Goal: Obtain resource: Obtain resource

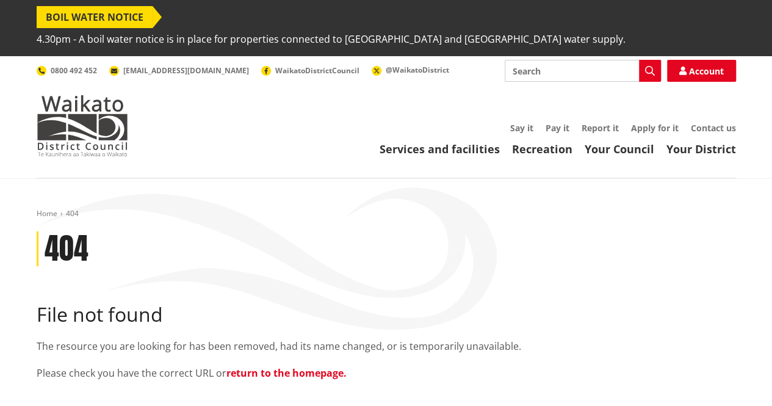
click at [295, 366] on link "return to the homepage." at bounding box center [286, 372] width 120 height 13
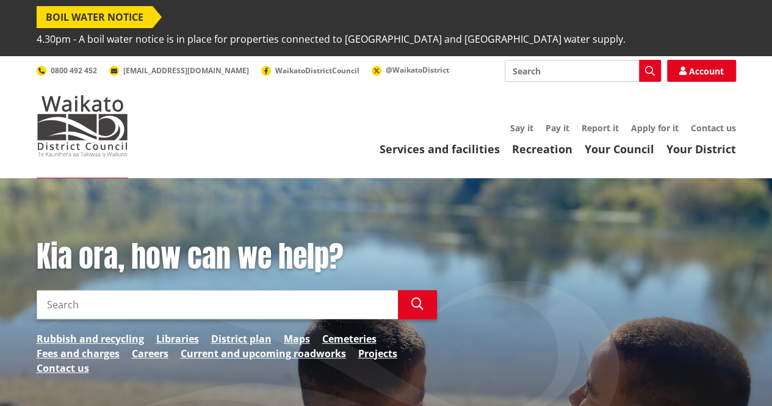
click at [541, 60] on input "Search" at bounding box center [583, 71] width 156 height 22
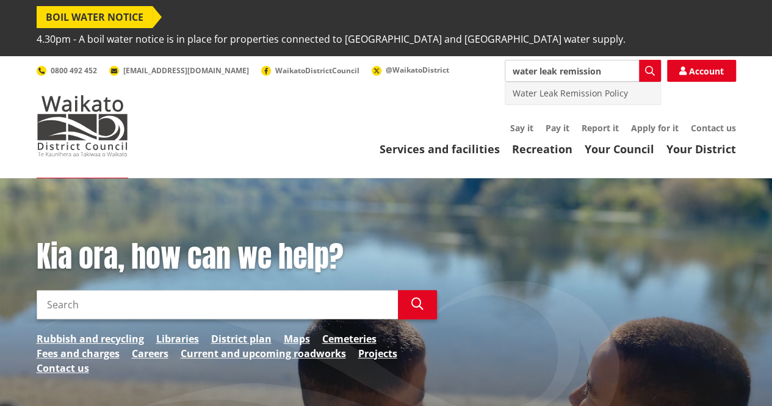
click at [605, 82] on div "Water Leak Remission Policy" at bounding box center [582, 93] width 155 height 22
type input "Water Leak Remission Policy"
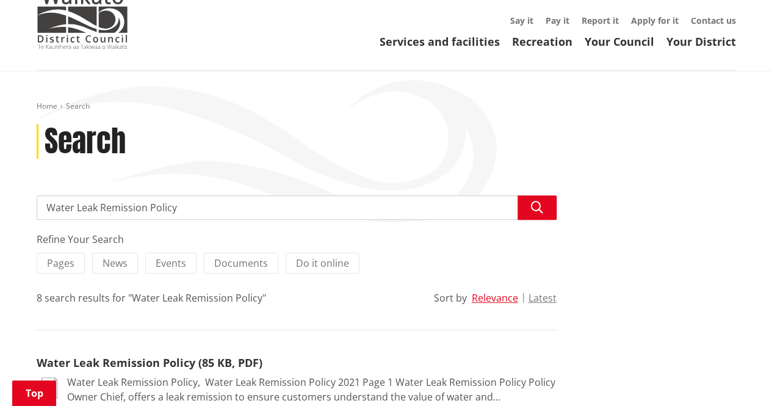
scroll to position [300, 0]
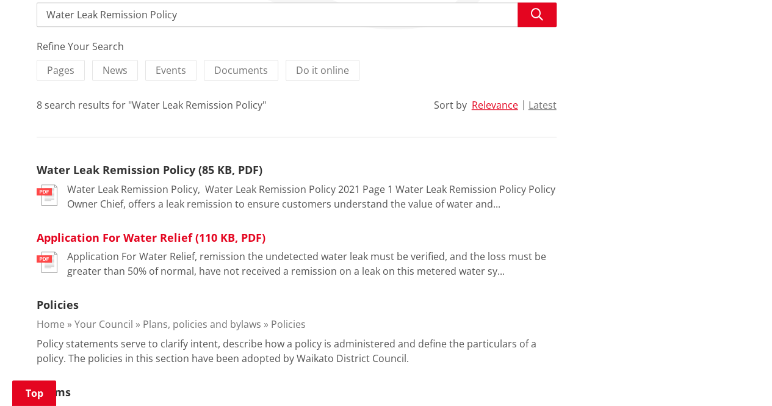
click at [167, 230] on link "Application For Water Relief (110 KB, PDF)" at bounding box center [151, 237] width 229 height 15
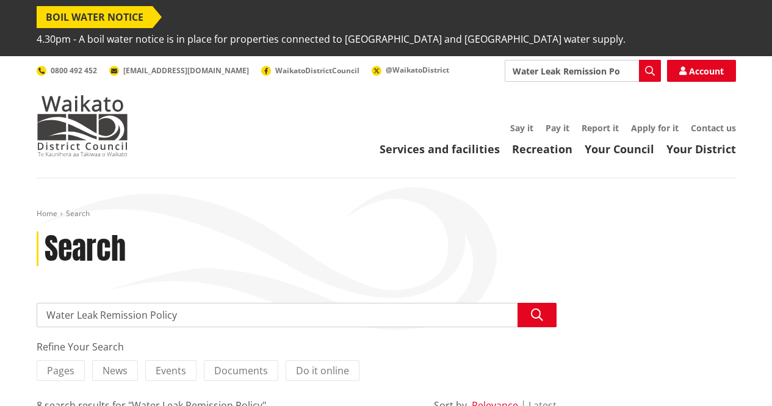
scroll to position [300, 0]
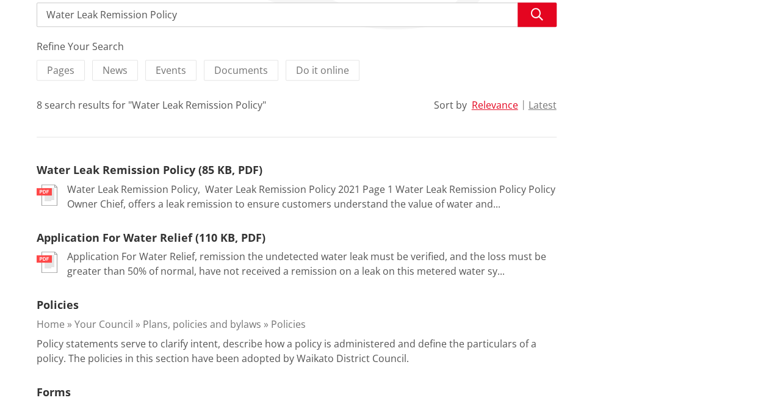
click at [427, 39] on div "Refine Your Search" at bounding box center [297, 46] width 520 height 15
